Goal: Task Accomplishment & Management: Manage account settings

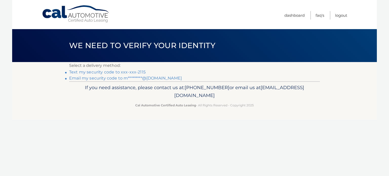
click at [114, 71] on link "Text my security code to xxx-xxx-2115" at bounding box center [107, 72] width 77 height 5
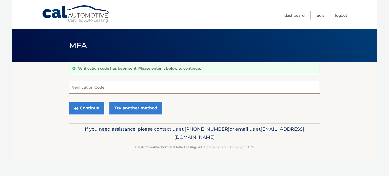
click at [110, 86] on input "Verification Code" at bounding box center [194, 87] width 251 height 13
type input "147598"
click at [90, 109] on button "Continue" at bounding box center [86, 108] width 35 height 13
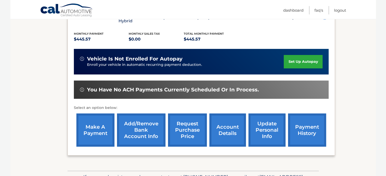
scroll to position [80, 0]
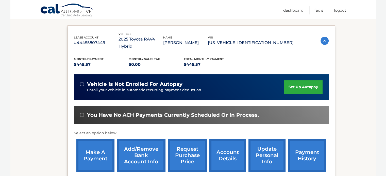
click at [96, 149] on link "make a payment" at bounding box center [95, 155] width 38 height 33
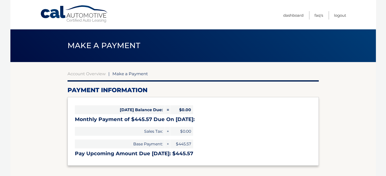
select select "MWFiZjA1OWItZjRmZS00Y2U5LTg4OWQtOTRjMjg3MDZiODE2"
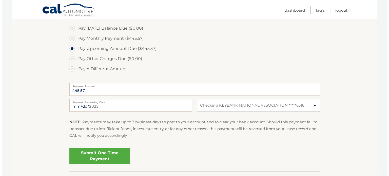
scroll to position [177, 0]
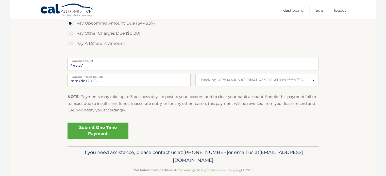
click at [103, 129] on link "Submit One Time Payment" at bounding box center [97, 131] width 61 height 16
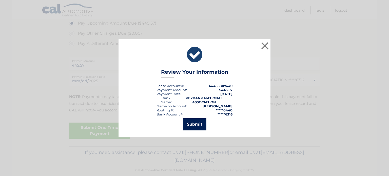
click at [197, 124] on button "Submit" at bounding box center [195, 124] width 24 height 12
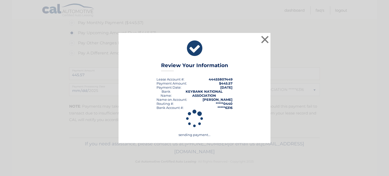
scroll to position [167, 0]
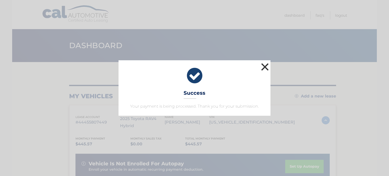
click at [266, 66] on button "×" at bounding box center [265, 67] width 10 height 10
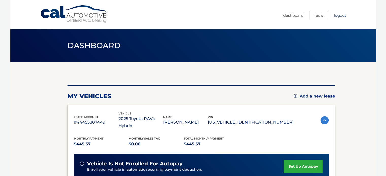
click at [336, 16] on link "Logout" at bounding box center [340, 15] width 12 height 8
